Goal: Information Seeking & Learning: Learn about a topic

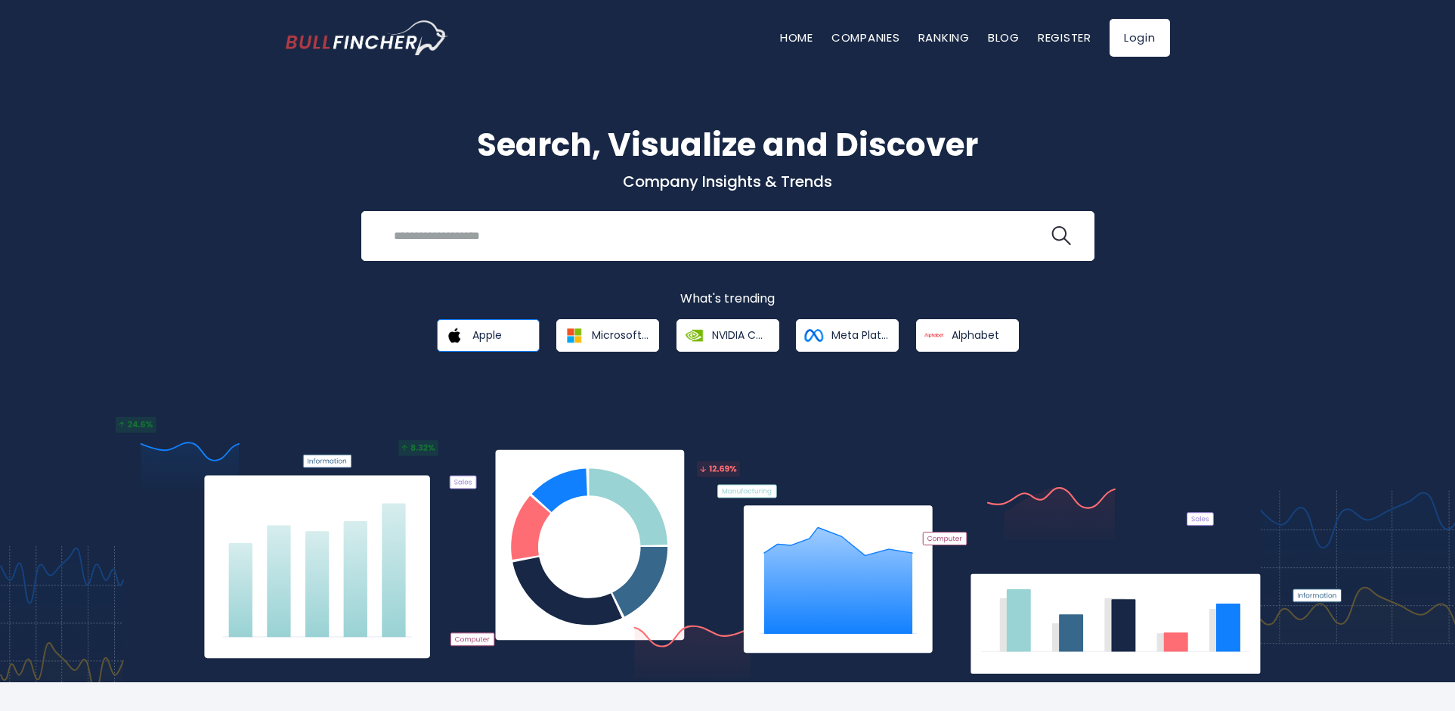
click at [470, 323] on link "Apple" at bounding box center [488, 335] width 103 height 33
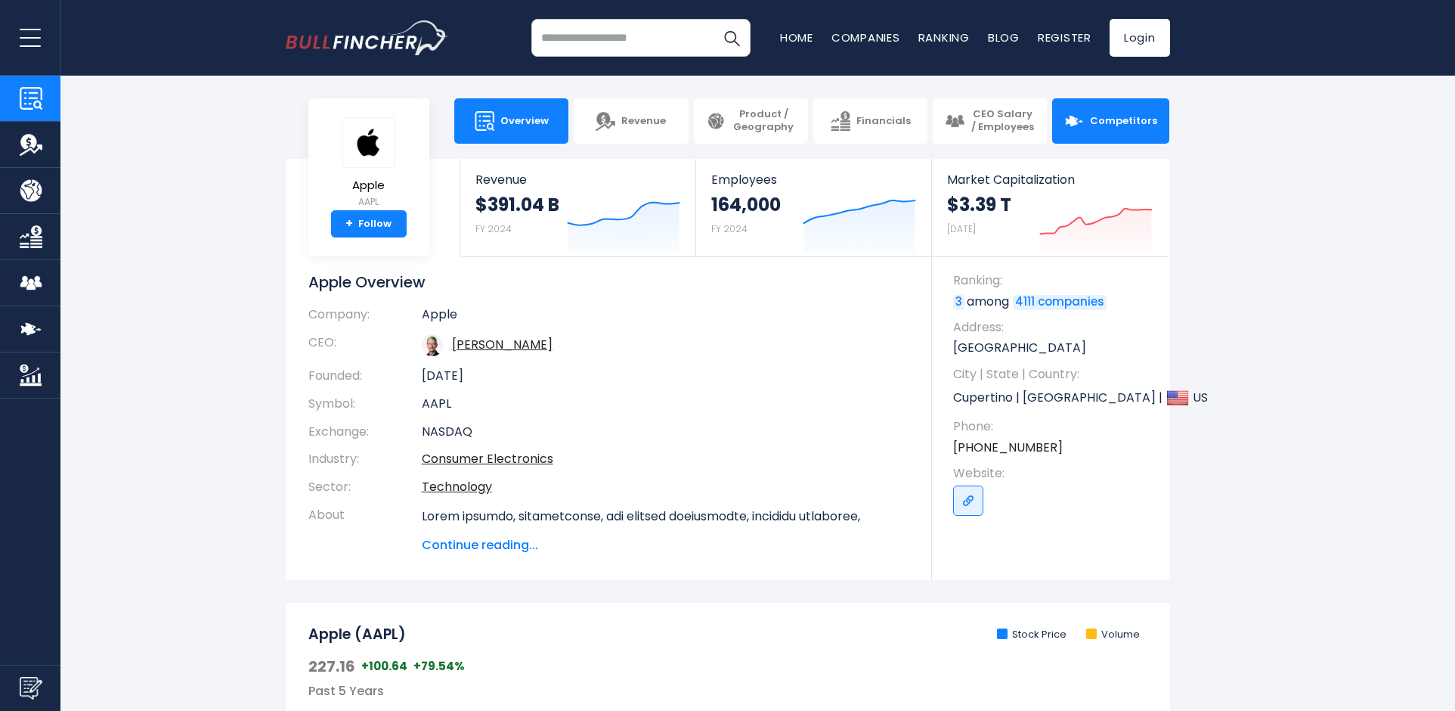
click at [1113, 121] on span "Competitors" at bounding box center [1123, 121] width 67 height 13
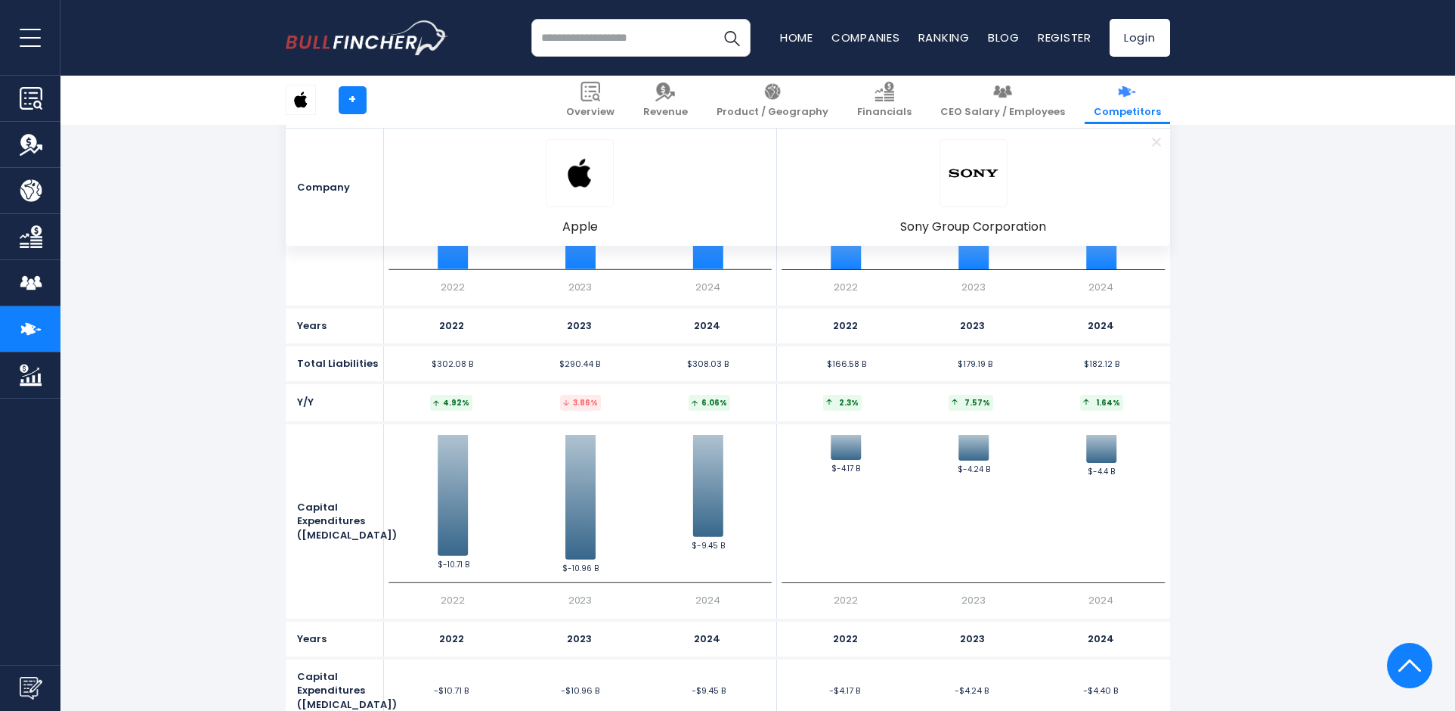
scroll to position [4466, 0]
